Goal: Transaction & Acquisition: Book appointment/travel/reservation

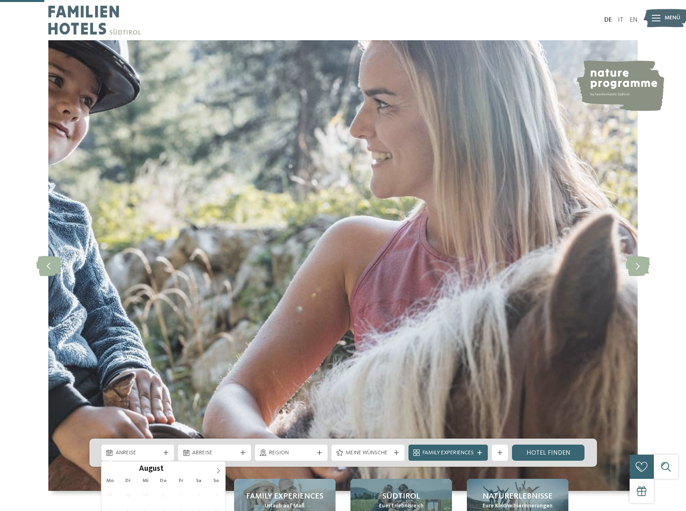
type div "[DATE]"
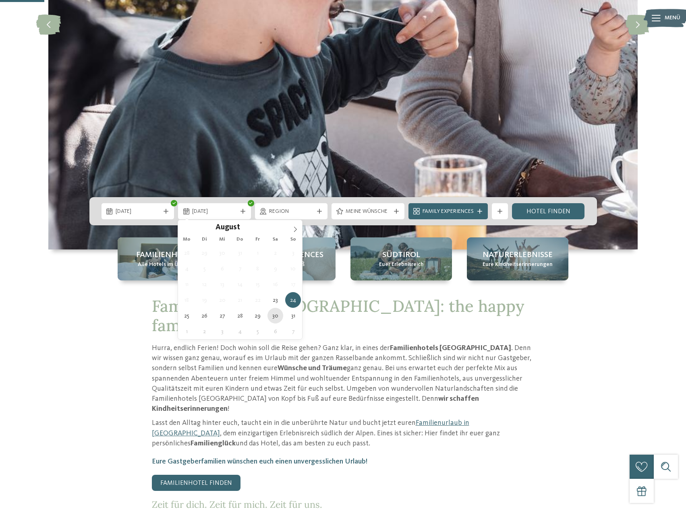
type div "30.08.2025"
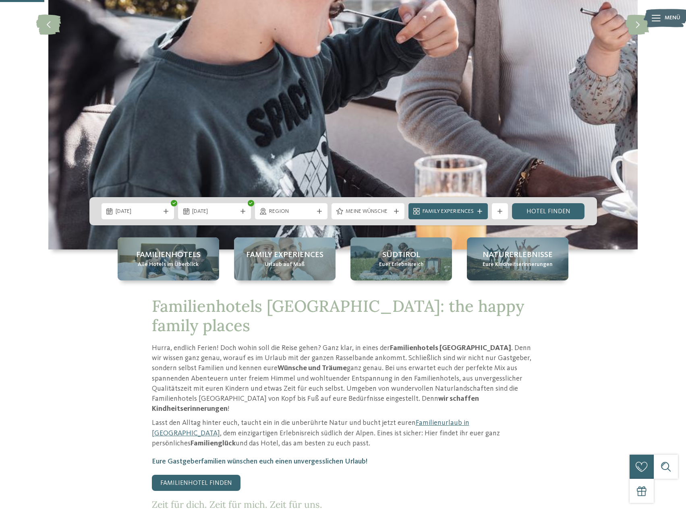
drag, startPoint x: 274, startPoint y: 313, endPoint x: 274, endPoint y: 308, distance: 4.0
click at [312, 212] on span "Region" at bounding box center [291, 212] width 45 height 8
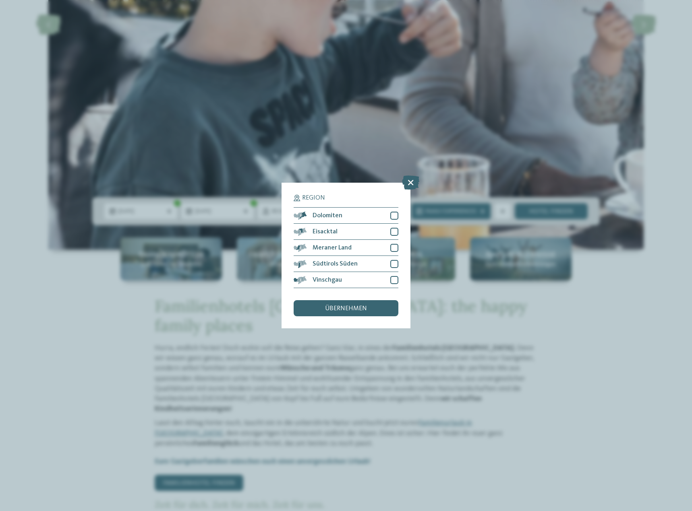
click at [497, 327] on div "Region Dolomiten" at bounding box center [346, 255] width 692 height 511
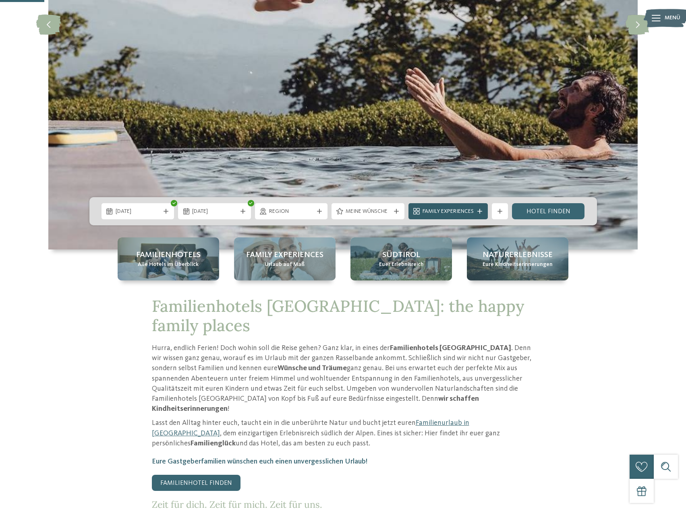
click at [476, 214] on div "Family Experiences" at bounding box center [447, 211] width 55 height 9
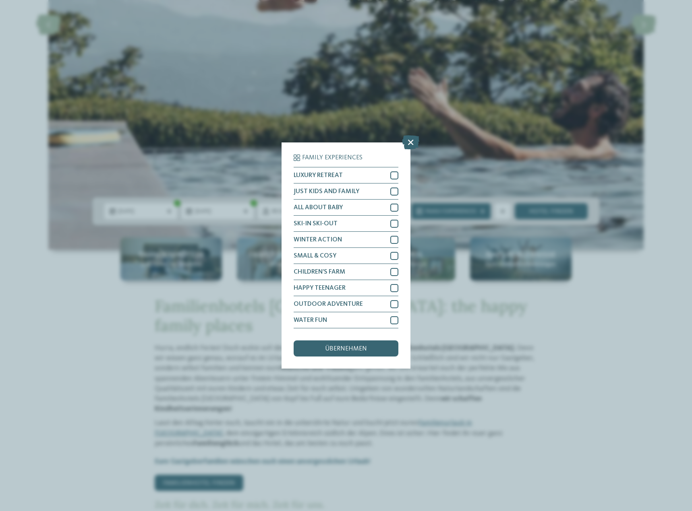
click at [443, 144] on div "Family Experiences LUXURY RETREAT JUST KIDS AND FAMILY" at bounding box center [346, 255] width 692 height 511
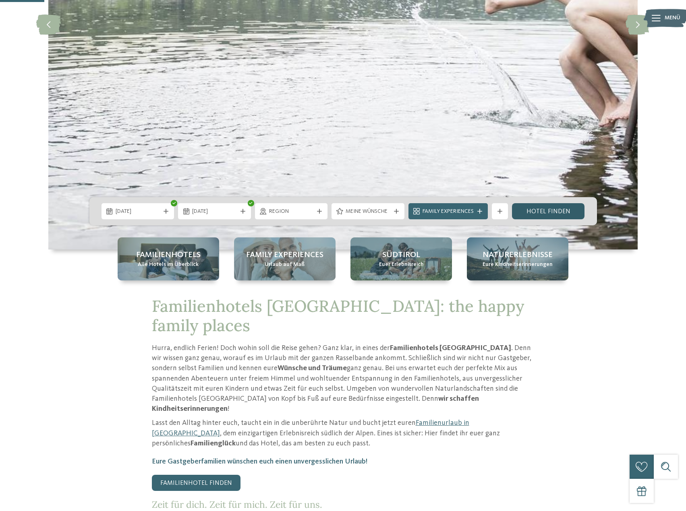
click at [563, 211] on link "Hotel finden" at bounding box center [548, 211] width 73 height 16
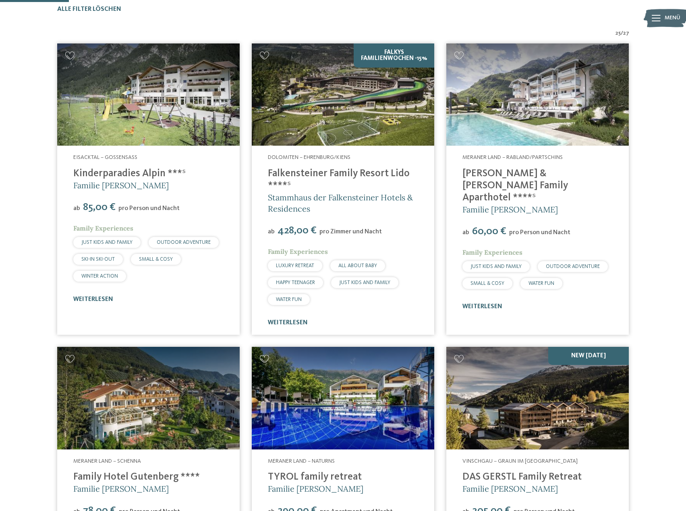
scroll to position [264, 0]
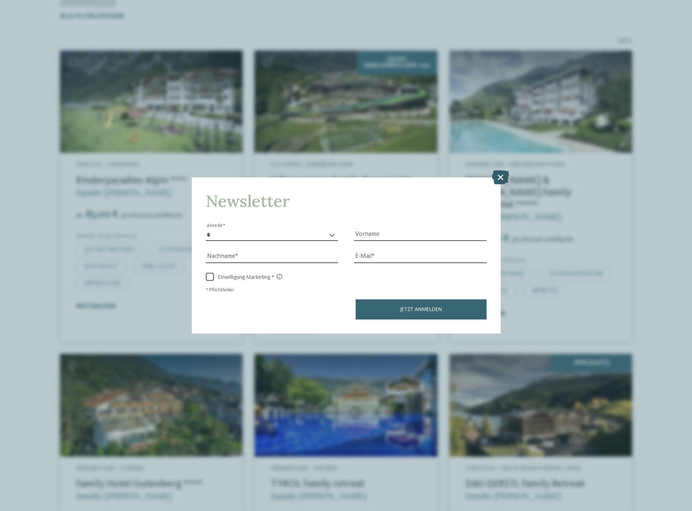
click at [497, 179] on icon at bounding box center [500, 177] width 17 height 14
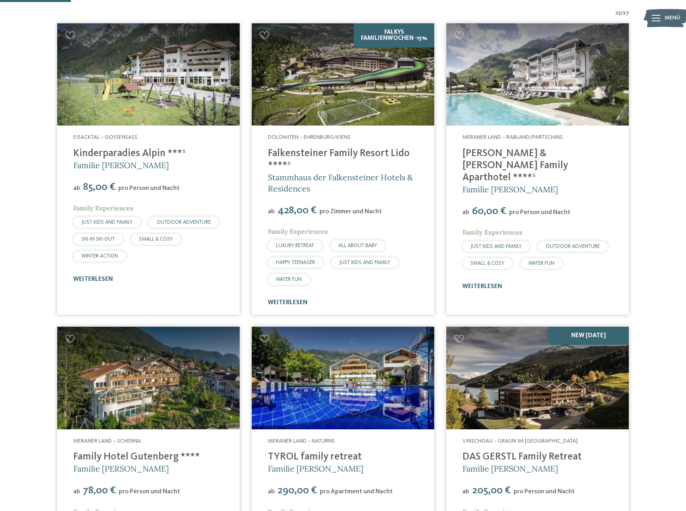
scroll to position [304, 0]
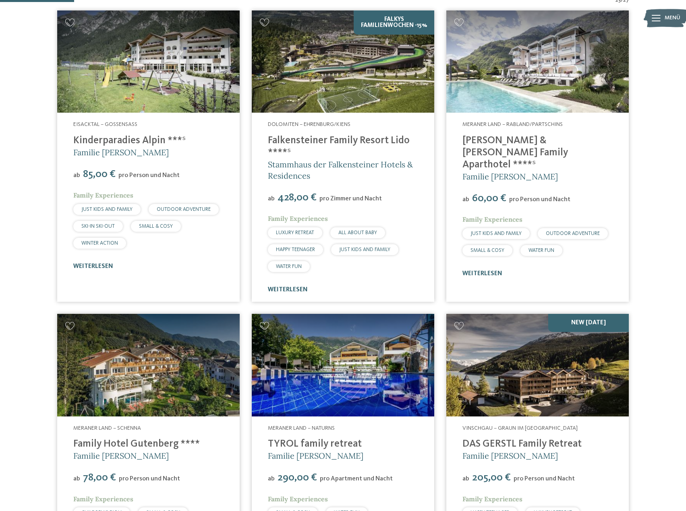
click at [534, 141] on link "[PERSON_NAME] & [PERSON_NAME] Family Aparthotel ****ˢ" at bounding box center [515, 153] width 106 height 34
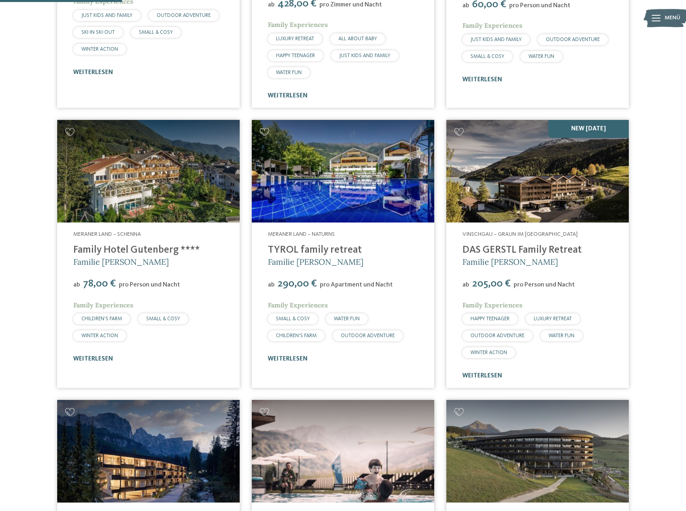
scroll to position [505, 0]
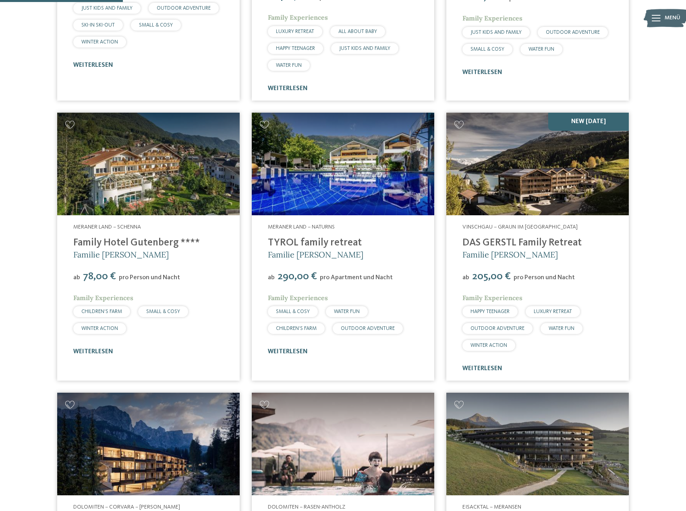
click at [495, 244] on link "DAS GERSTL Family Retreat" at bounding box center [521, 243] width 119 height 10
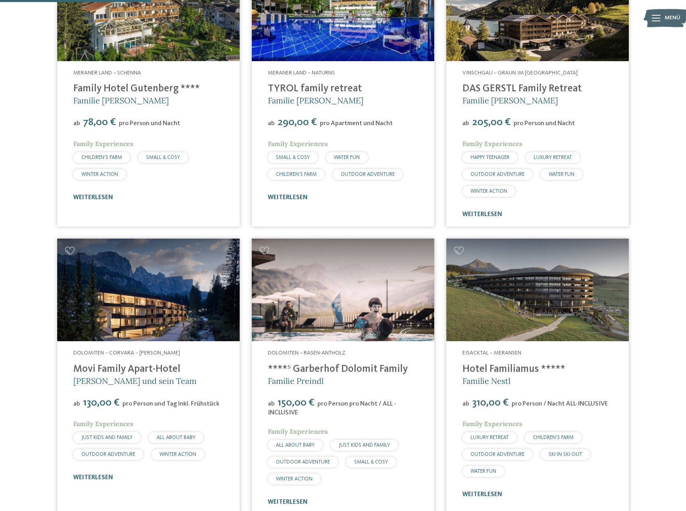
scroll to position [666, 0]
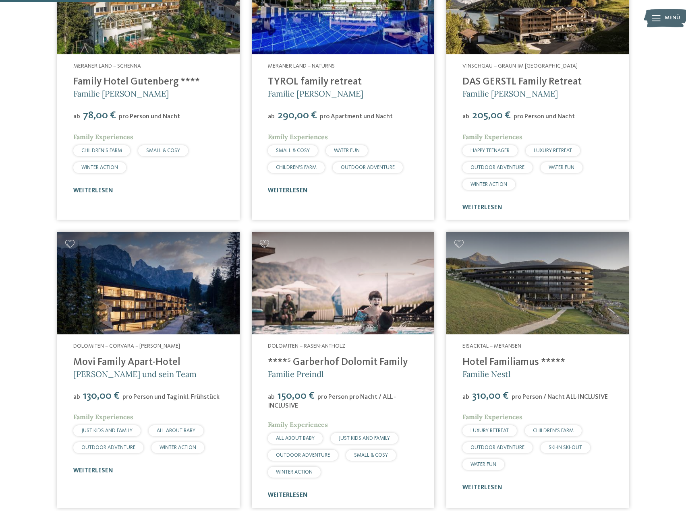
click at [130, 85] on link "Family Hotel Gutenberg ****" at bounding box center [136, 82] width 126 height 10
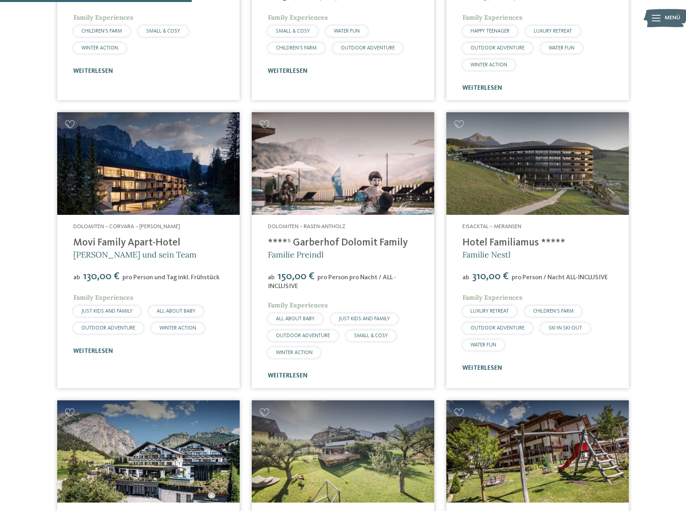
scroll to position [787, 0]
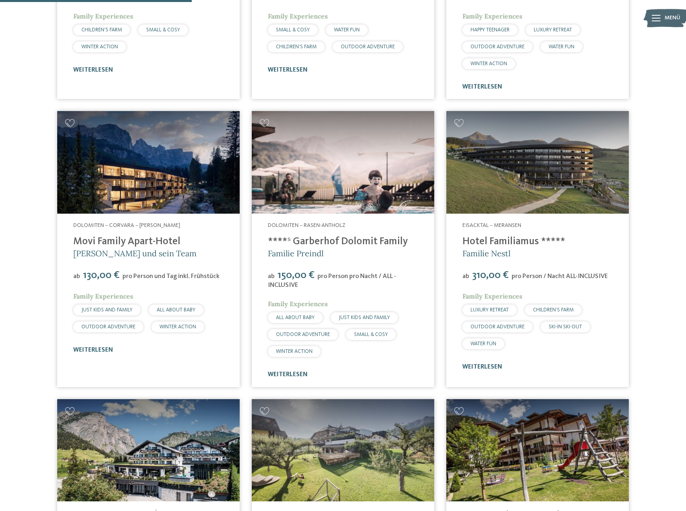
click at [304, 242] on link "****ˢ Garberhof Dolomit Family" at bounding box center [338, 242] width 140 height 10
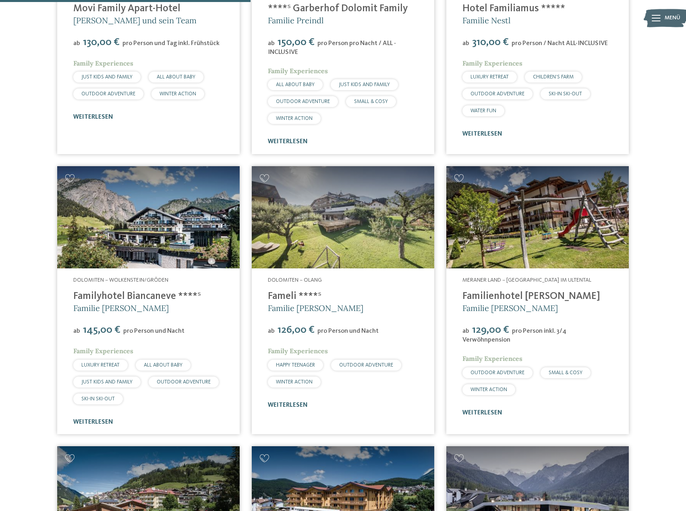
scroll to position [1029, 0]
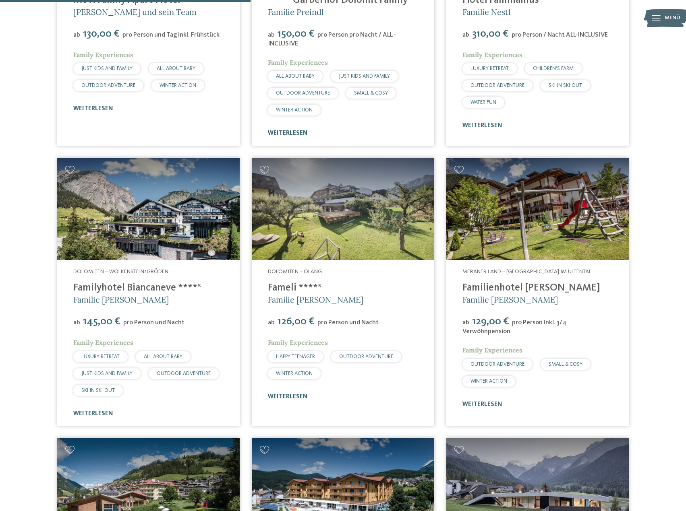
click at [152, 285] on link "Familyhotel Biancaneve ****ˢ" at bounding box center [137, 288] width 128 height 10
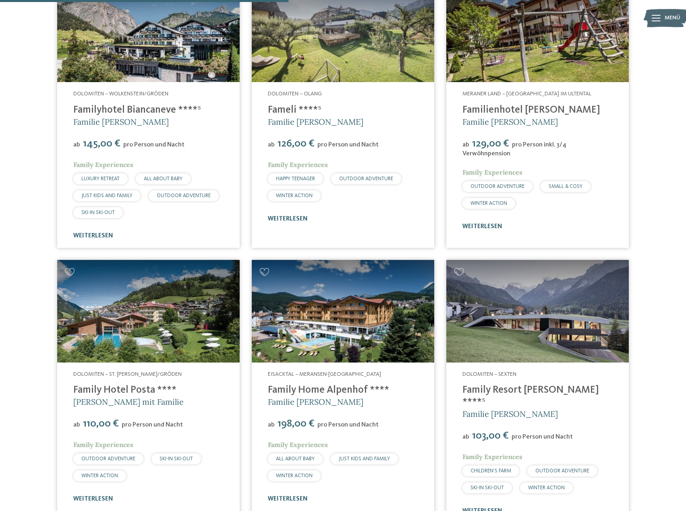
scroll to position [1150, 0]
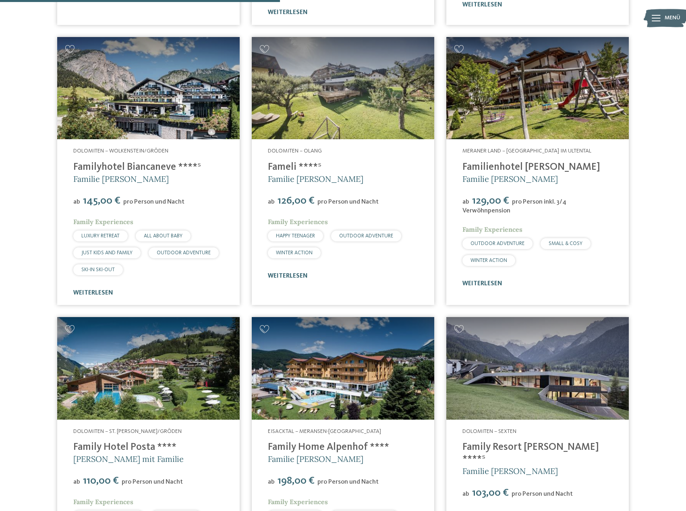
click at [285, 166] on link "Fameli ****ˢ" at bounding box center [295, 167] width 54 height 10
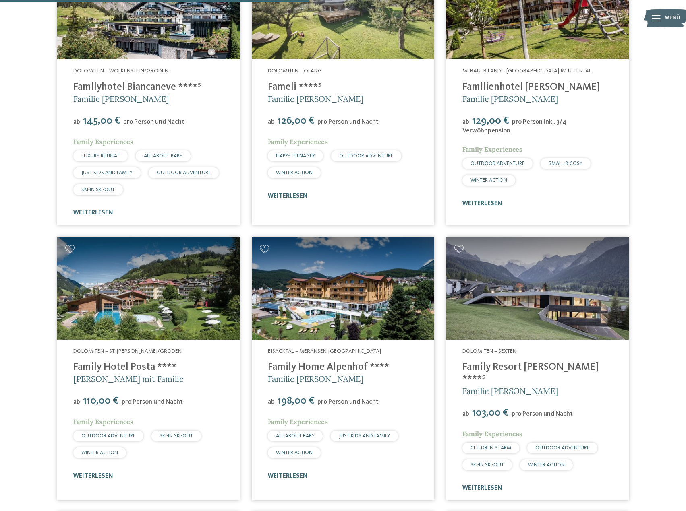
scroll to position [1271, 0]
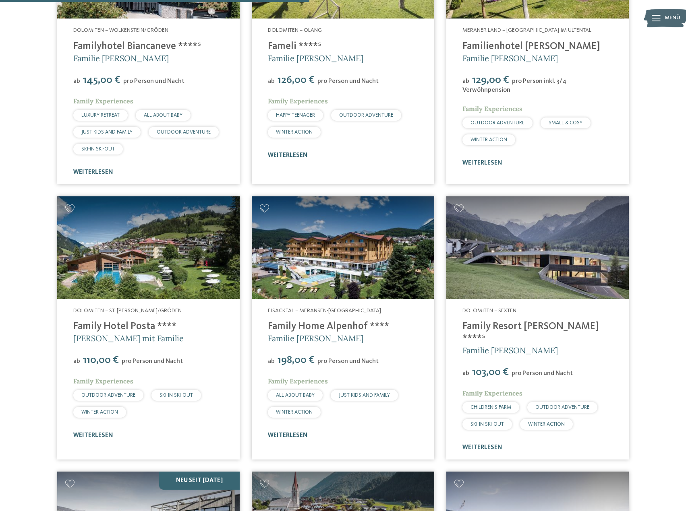
click at [135, 325] on link "Family Hotel Posta ****" at bounding box center [124, 327] width 103 height 10
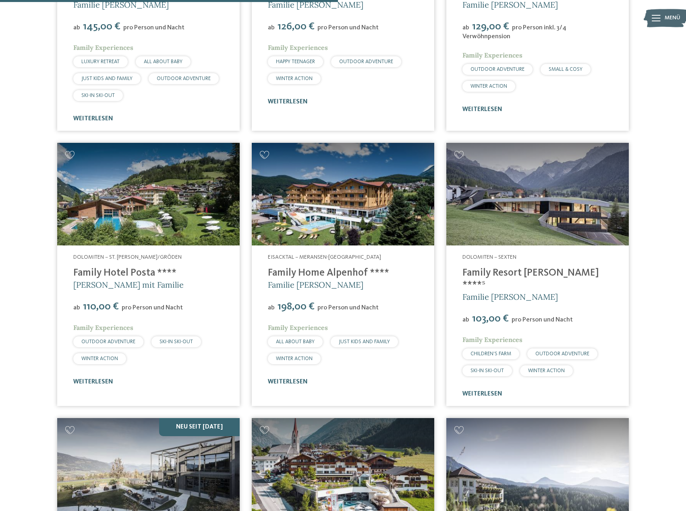
scroll to position [1391, 0]
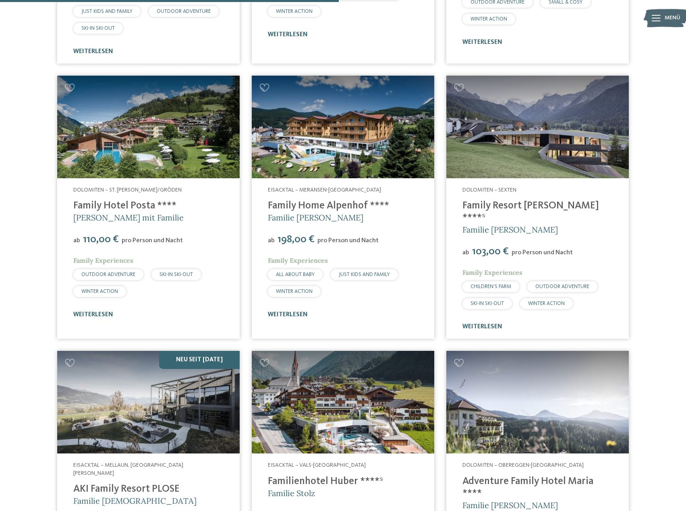
click at [507, 210] on link "Family Resort Rainer ****ˢ" at bounding box center [530, 212] width 137 height 22
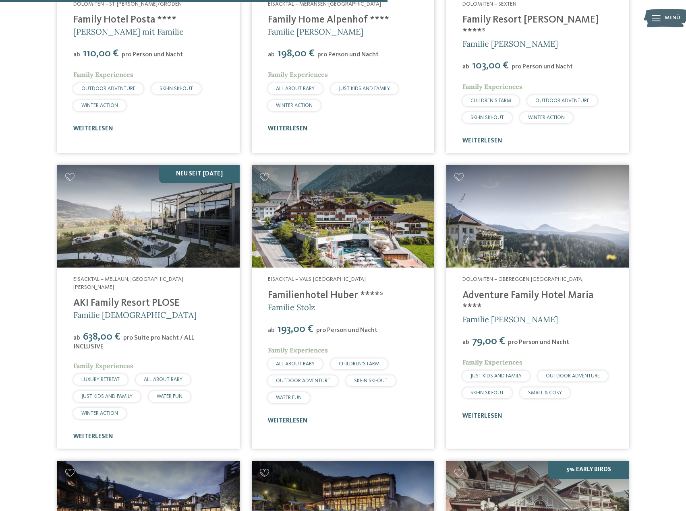
scroll to position [1593, 0]
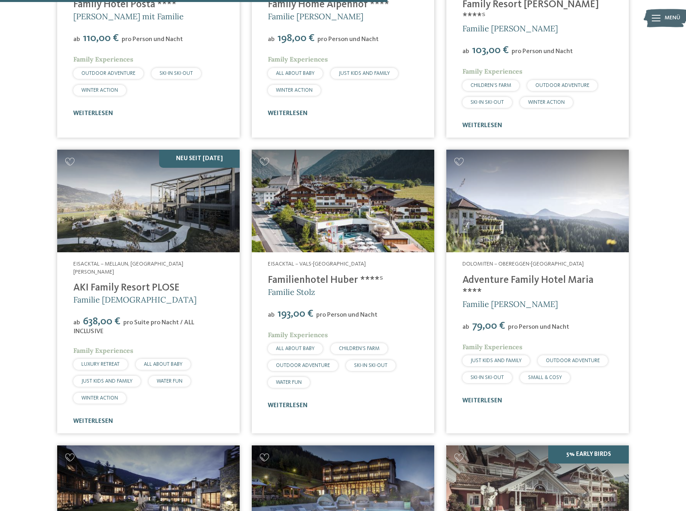
click at [502, 275] on link "Adventure Family Hotel Maria ****" at bounding box center [527, 286] width 131 height 22
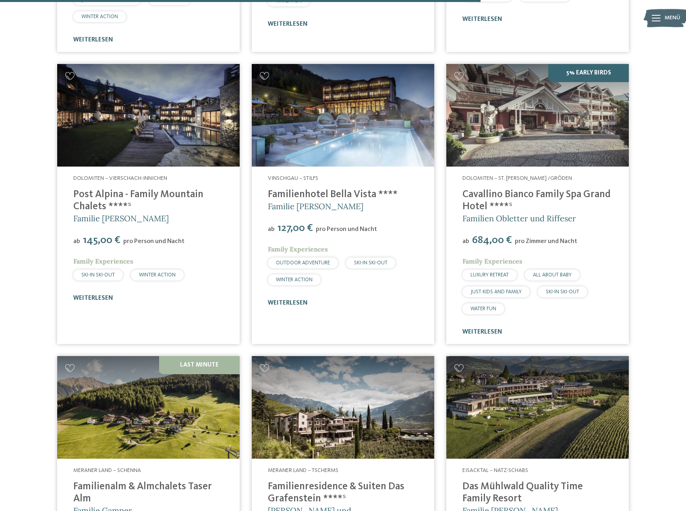
scroll to position [1995, 0]
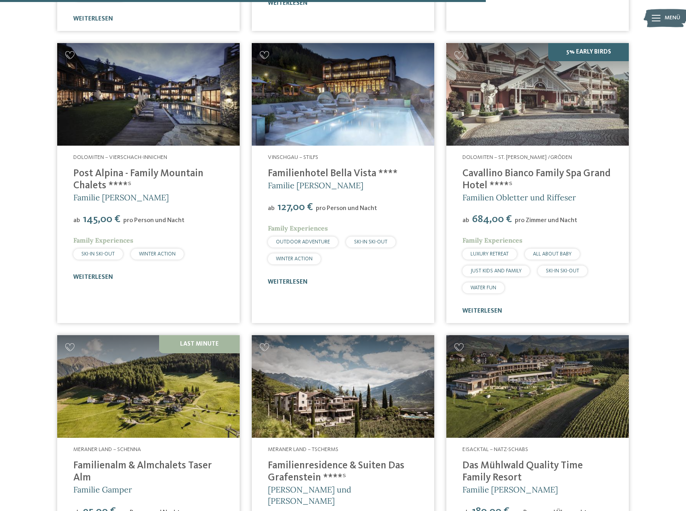
click at [317, 169] on link "Familienhotel Bella Vista ****" at bounding box center [333, 174] width 130 height 10
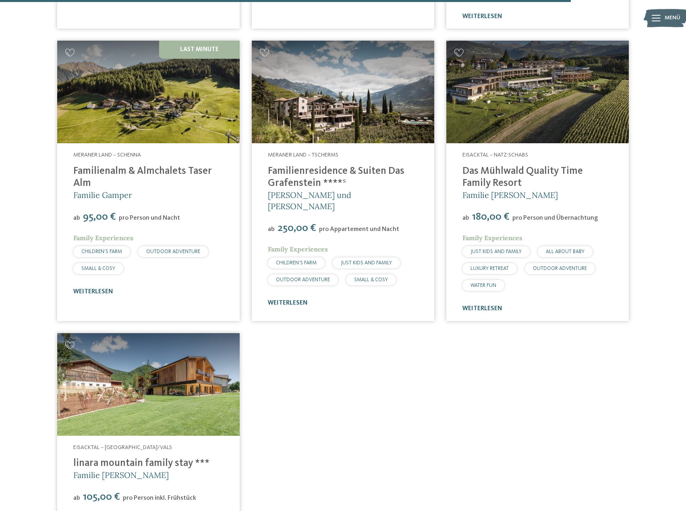
scroll to position [2277, 0]
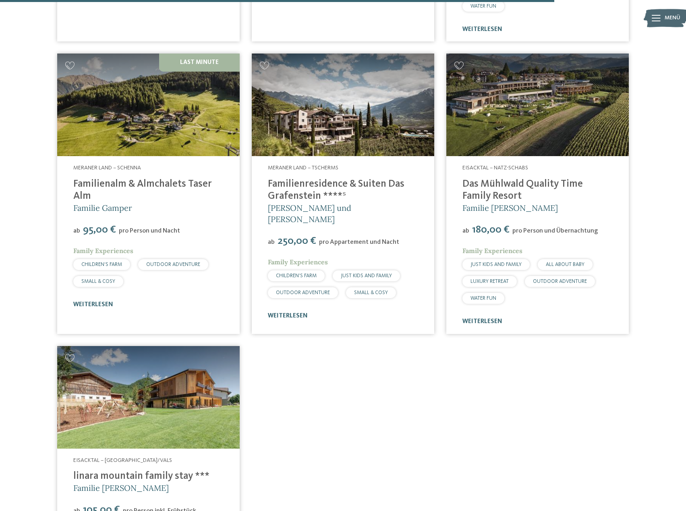
click at [128, 179] on link "Familienalm & Almchalets Taser Alm" at bounding box center [142, 190] width 139 height 22
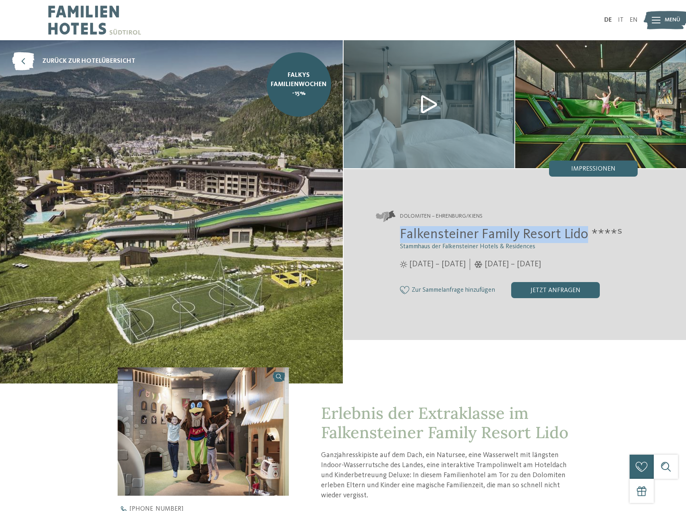
drag, startPoint x: 397, startPoint y: 240, endPoint x: 586, endPoint y: 234, distance: 189.0
click at [586, 234] on div "Falkensteiner Family Resort Lido ****ˢ Stammhaus der Falkensteiner Hotels & Res…" at bounding box center [507, 262] width 262 height 72
copy span "Falkensteiner Family Resort Lido"
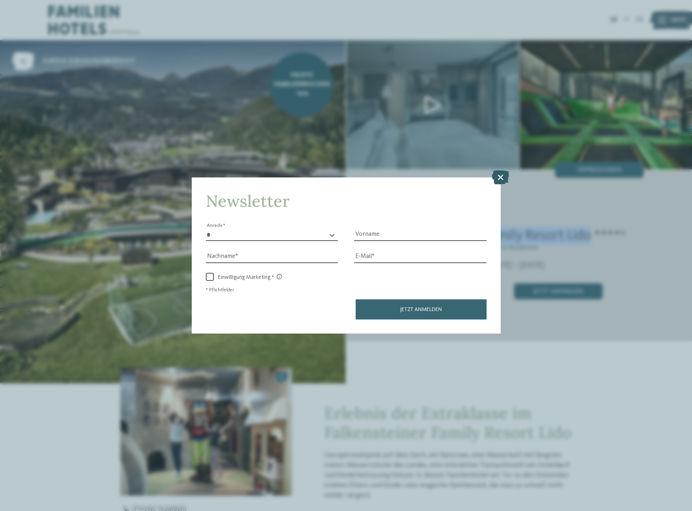
click at [499, 180] on icon at bounding box center [500, 177] width 17 height 14
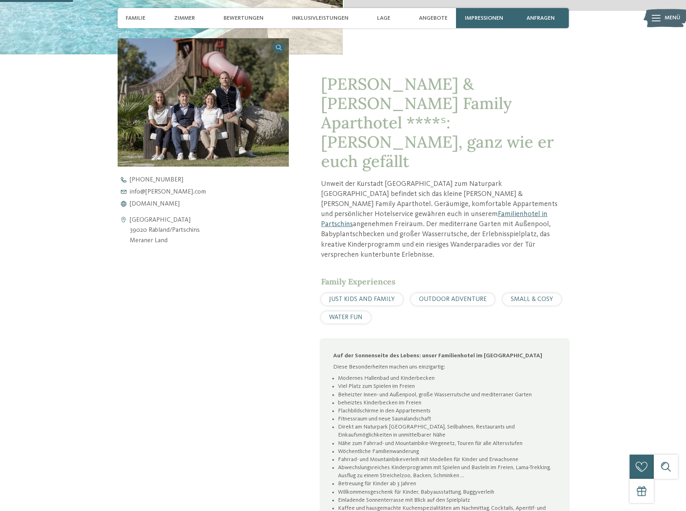
scroll to position [282, 0]
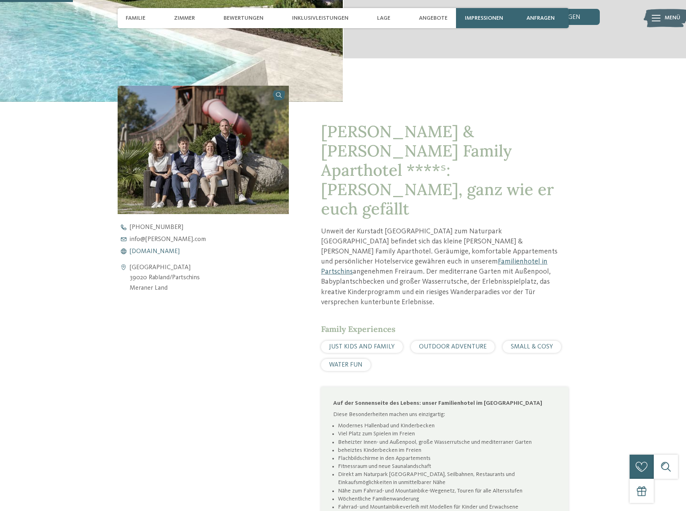
click at [154, 252] on span "www.heidi-edith.com" at bounding box center [155, 251] width 50 height 6
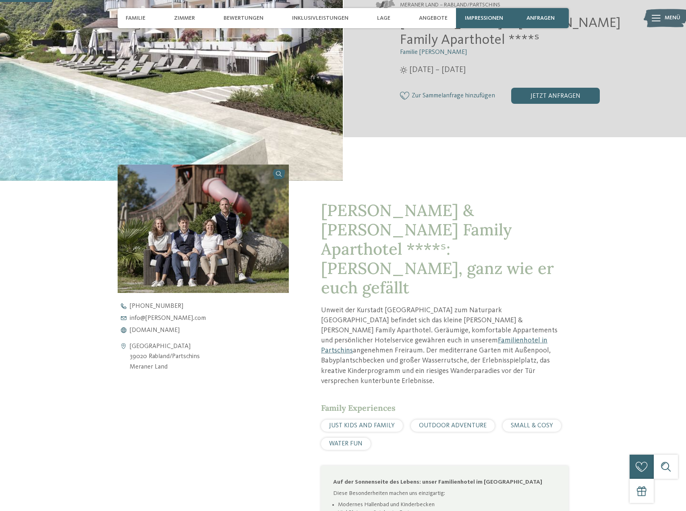
scroll to position [201, 0]
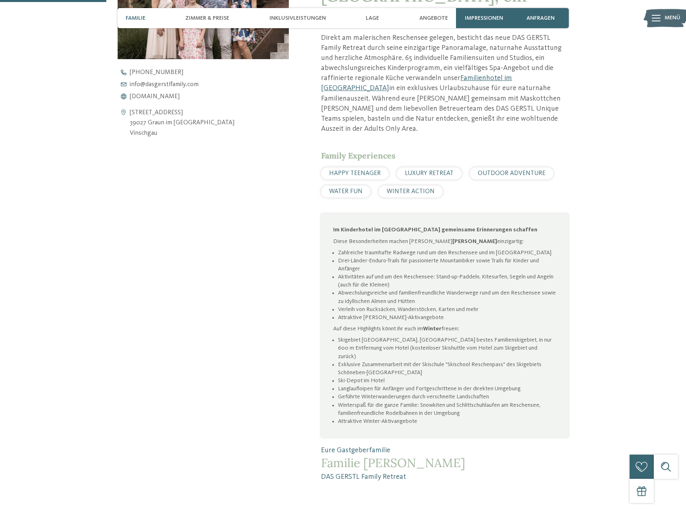
scroll to position [403, 0]
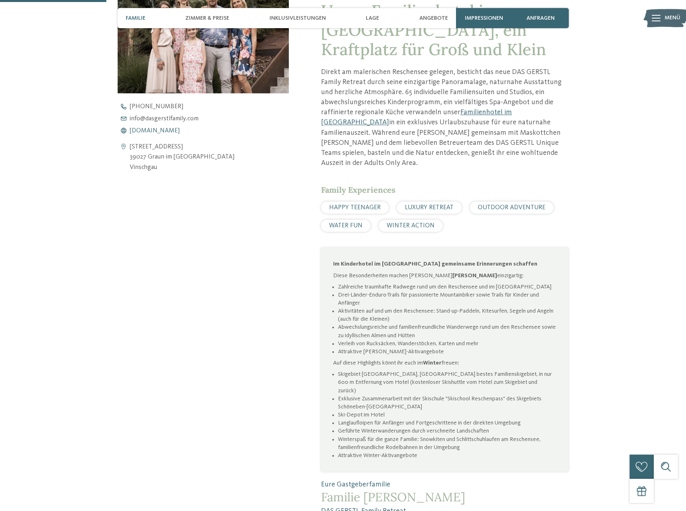
click at [172, 128] on span "[DOMAIN_NAME]" at bounding box center [155, 131] width 50 height 6
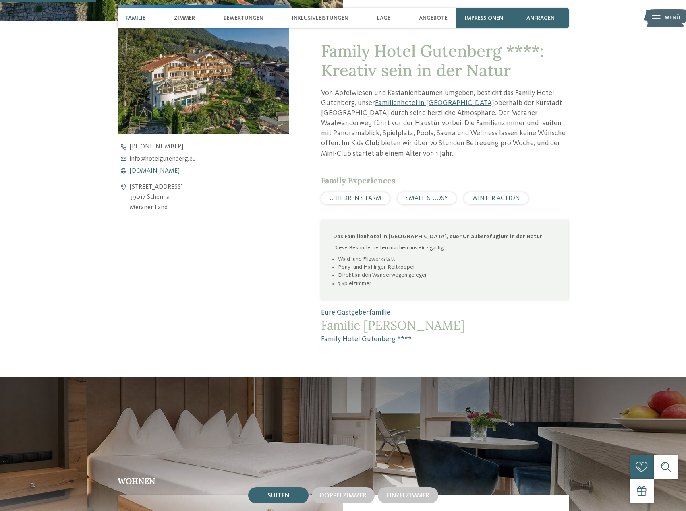
click at [180, 173] on span "[DOMAIN_NAME]" at bounding box center [155, 171] width 50 height 6
drag, startPoint x: 450, startPoint y: 149, endPoint x: 446, endPoint y: 142, distance: 8.5
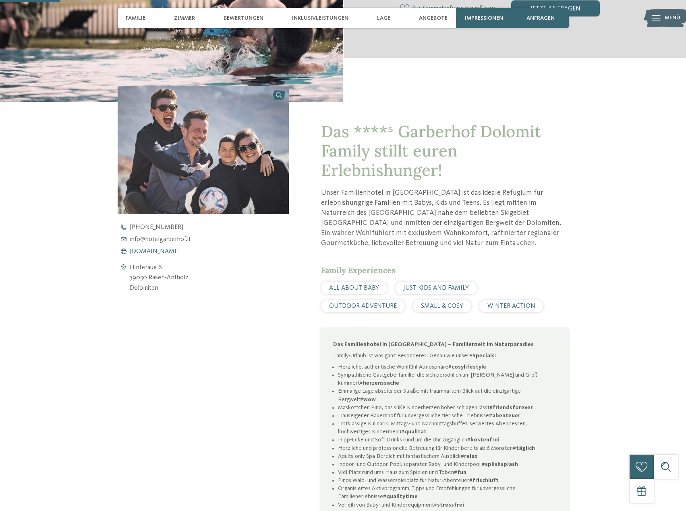
click at [168, 253] on span "www.hotelgarberhof.it" at bounding box center [155, 251] width 50 height 6
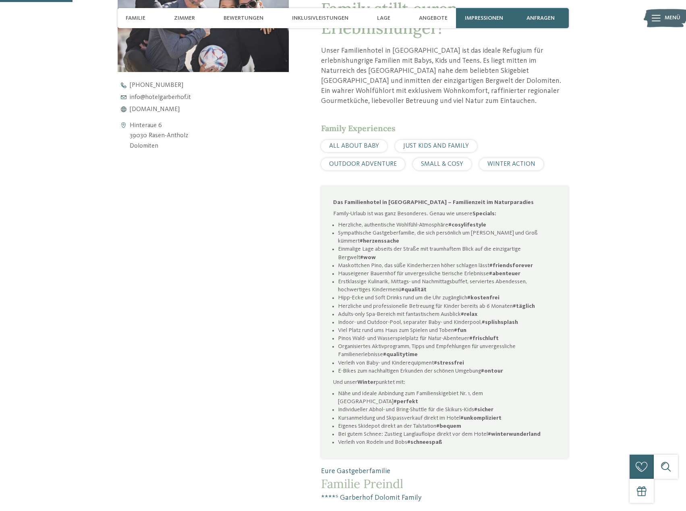
scroll to position [322, 0]
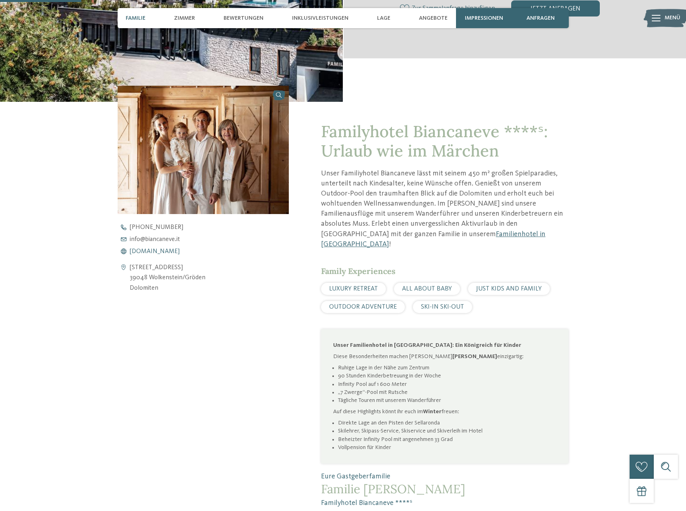
click at [168, 253] on span "www.biancaneve.it" at bounding box center [155, 251] width 50 height 6
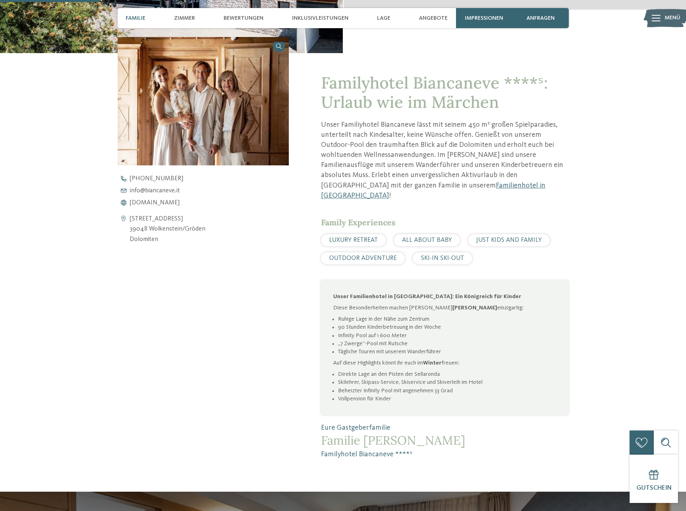
scroll to position [362, 0]
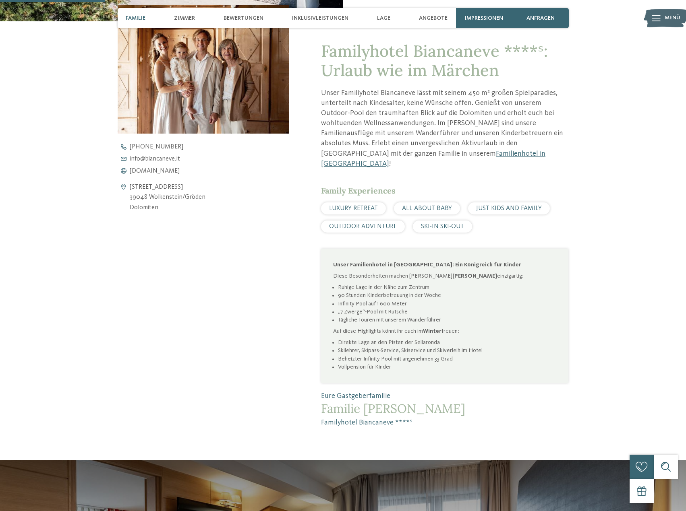
click at [497, 153] on p "Unser Familiyhotel Biancaneve lässt mit seinem 450 m² großen Spielparadies, unt…" at bounding box center [444, 128] width 247 height 81
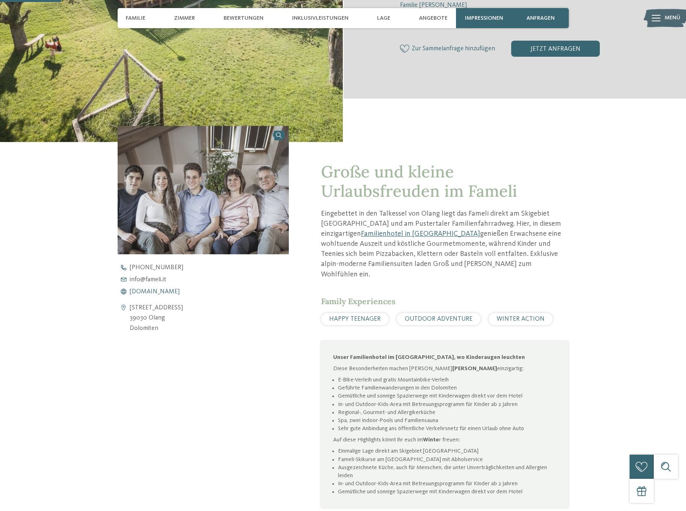
click at [153, 290] on span "[DOMAIN_NAME]" at bounding box center [155, 292] width 50 height 6
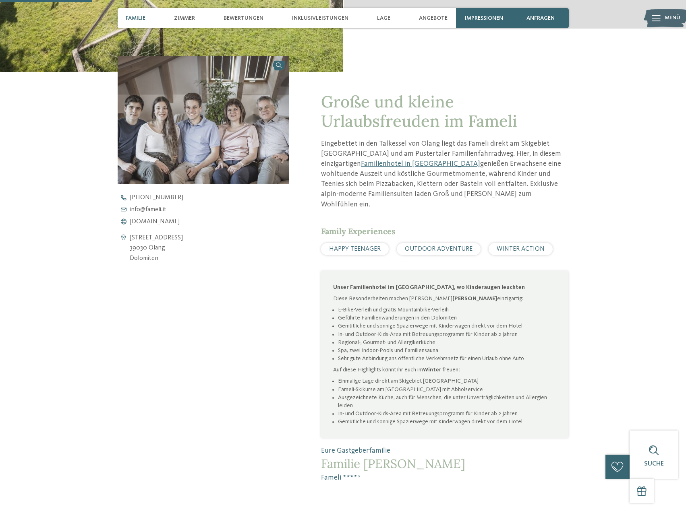
scroll to position [362, 0]
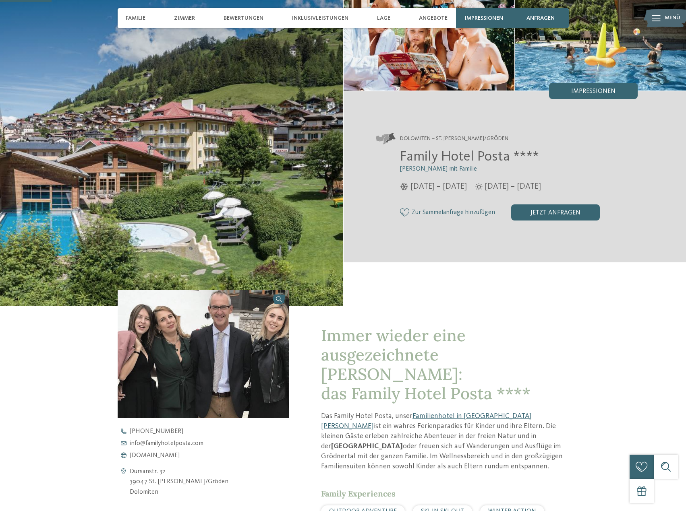
scroll to position [201, 0]
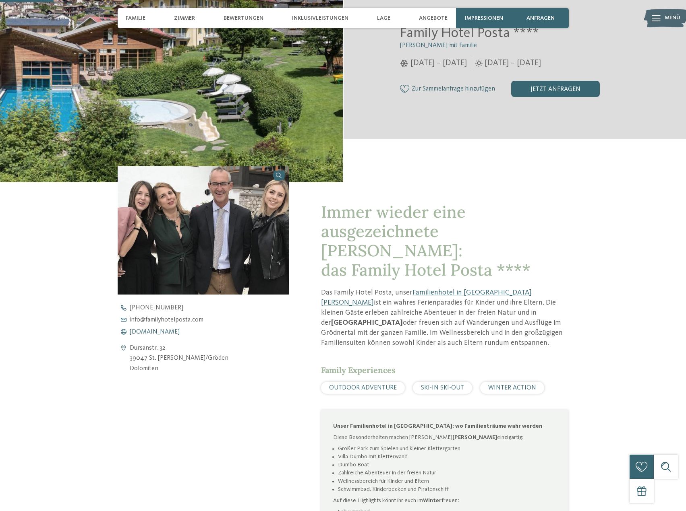
click at [171, 331] on span "[DOMAIN_NAME]" at bounding box center [155, 332] width 50 height 6
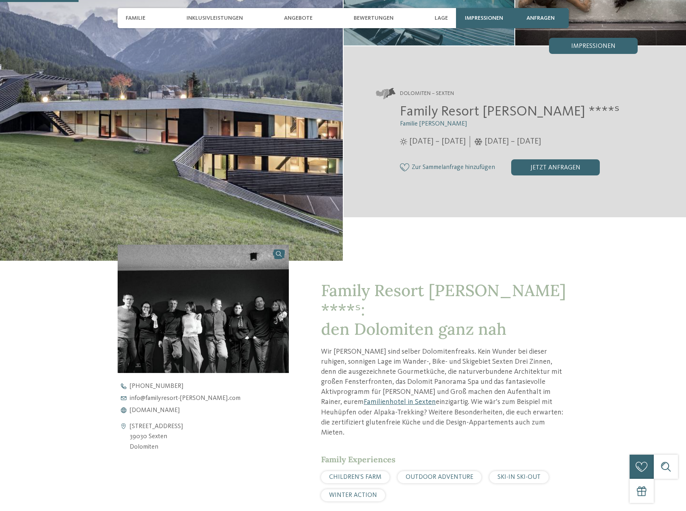
scroll to position [282, 0]
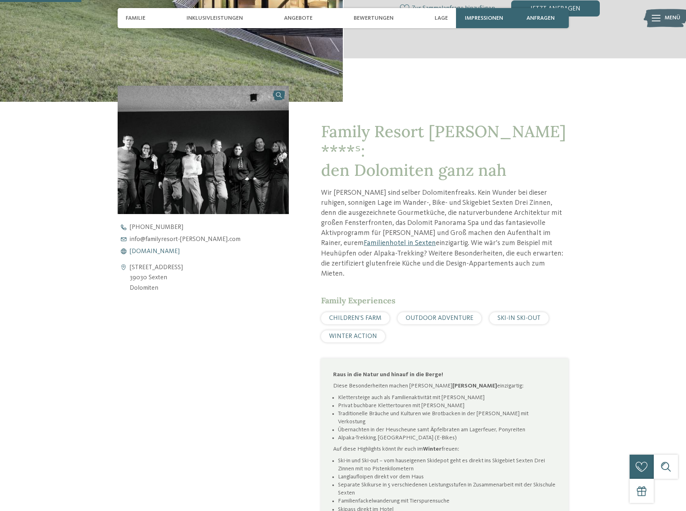
click at [162, 253] on span "www.familyresort-rainer.com" at bounding box center [155, 251] width 50 height 6
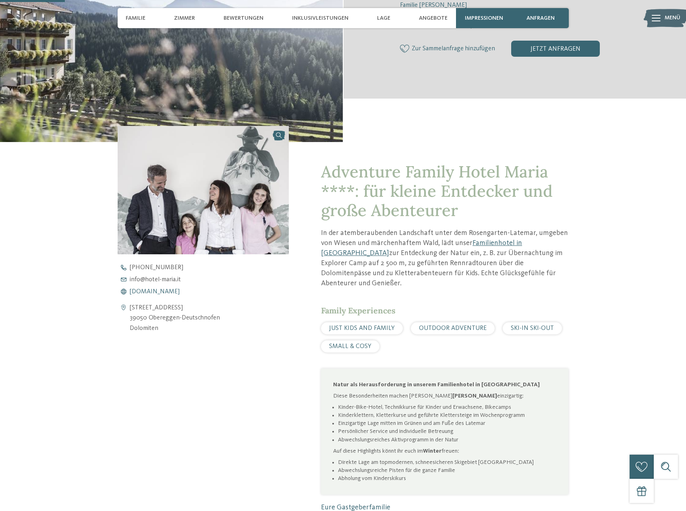
click at [152, 290] on span "www.hotel-maria.it" at bounding box center [155, 292] width 50 height 6
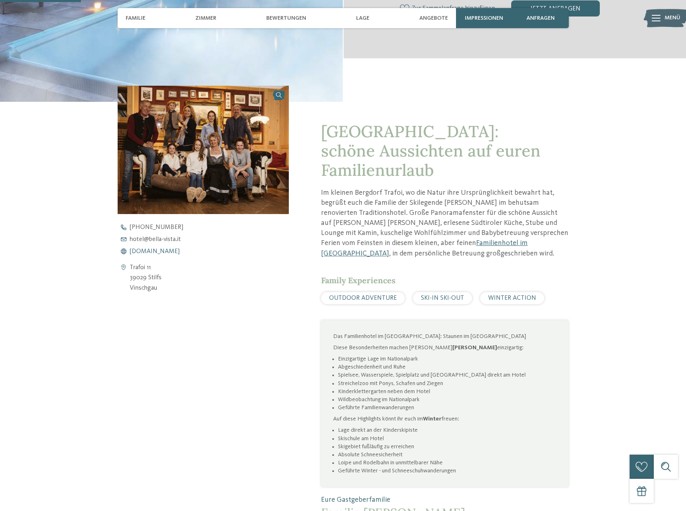
click at [160, 248] on span "[DOMAIN_NAME]" at bounding box center [155, 251] width 50 height 6
drag, startPoint x: 466, startPoint y: 168, endPoint x: 460, endPoint y: 164, distance: 7.3
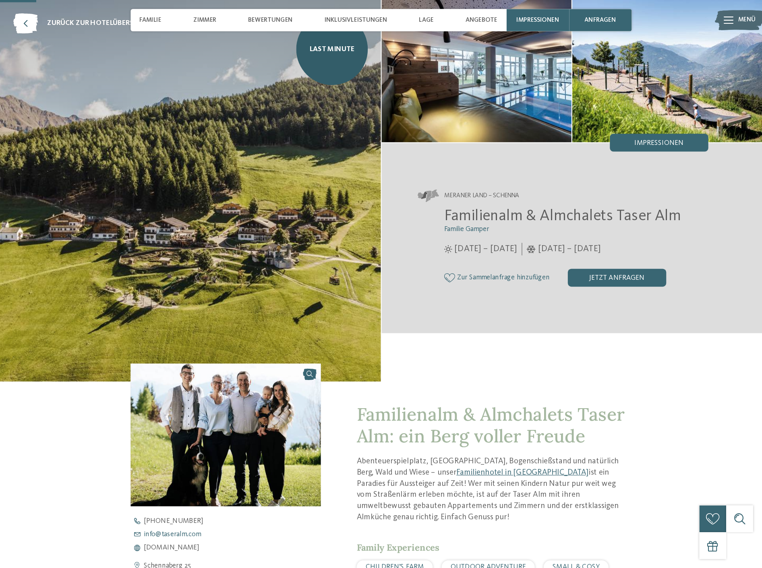
scroll to position [282, 0]
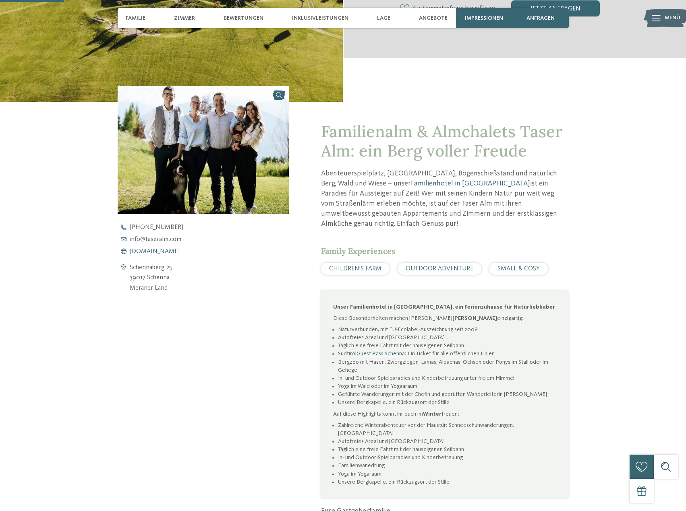
click at [153, 252] on span "[DOMAIN_NAME]" at bounding box center [155, 251] width 50 height 6
